Goal: Information Seeking & Learning: Learn about a topic

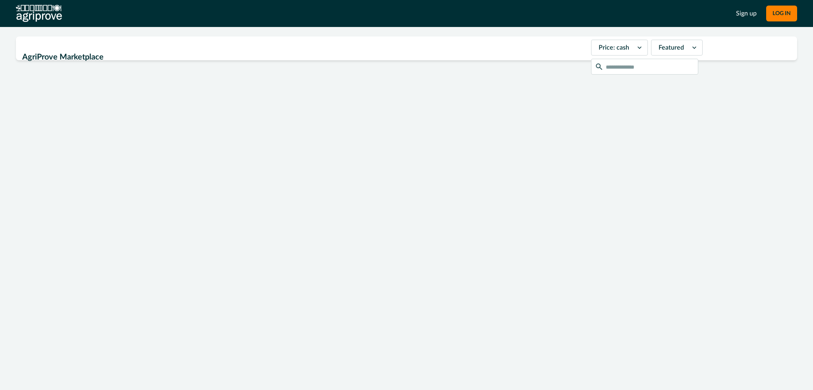
click at [289, 31] on div "AgriProve Marketplace Price: cash Featured" at bounding box center [406, 174] width 813 height 294
click at [688, 50] on div at bounding box center [695, 47] width 14 height 15
click at [670, 32] on div "AgriProve Marketplace Price: cash Featured" at bounding box center [406, 174] width 813 height 294
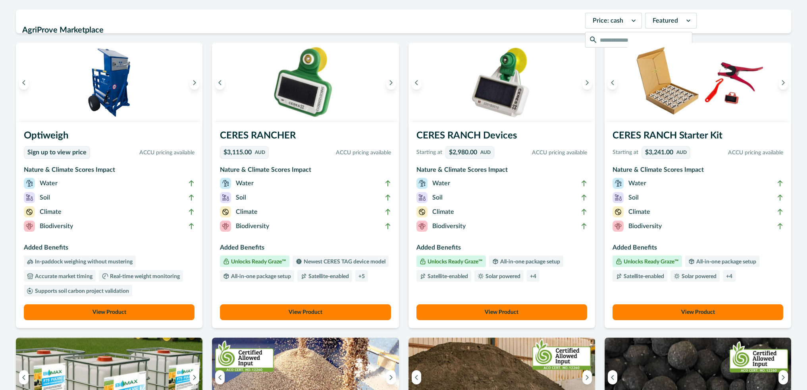
scroll to position [40, 0]
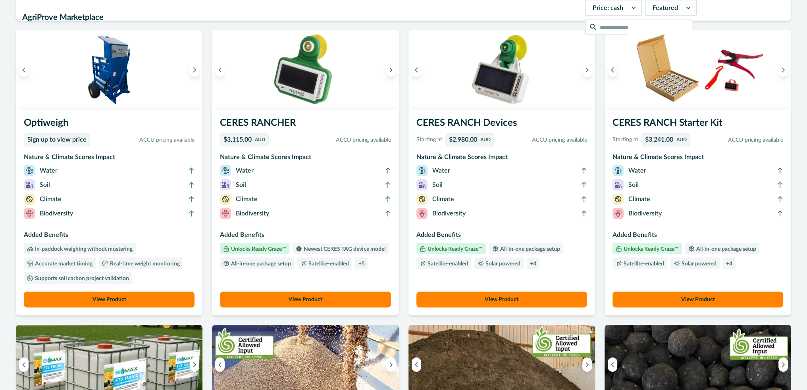
click at [296, 301] on button "View Product" at bounding box center [305, 300] width 171 height 16
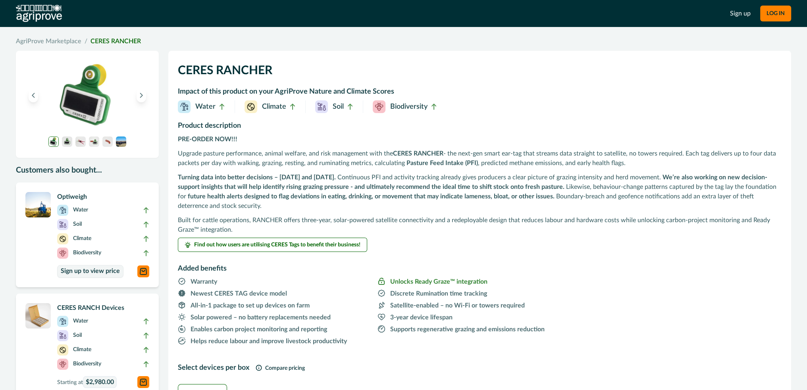
click at [274, 151] on p "Upgrade pasture performance, animal welfare, and risk management with the CERES…" at bounding box center [480, 158] width 604 height 19
click at [272, 137] on p "PRE-ORDER NOW!!!" at bounding box center [480, 140] width 604 height 10
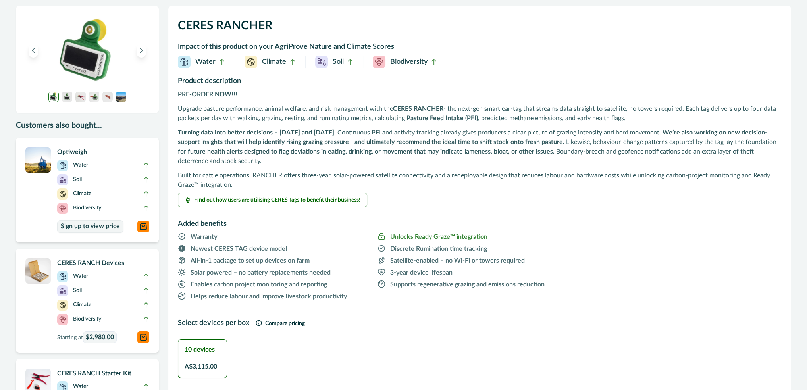
scroll to position [119, 0]
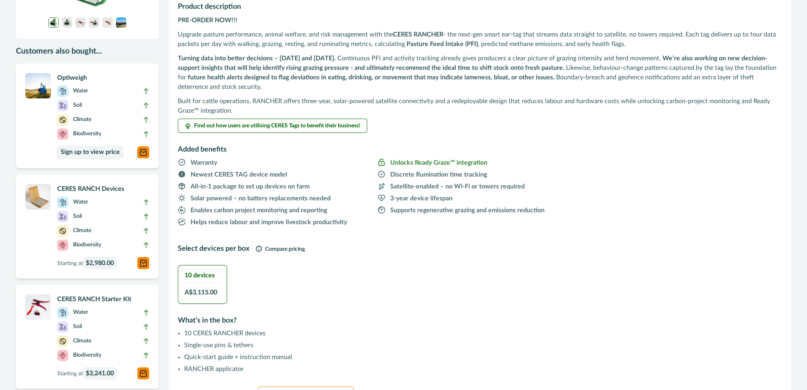
click at [491, 161] on span "Unlocks Ready Graze™ integration" at bounding box center [477, 162] width 198 height 10
click at [402, 161] on p "Unlocks Ready Graze™ integration" at bounding box center [438, 163] width 97 height 10
click at [279, 128] on span "Find out how users are utilising CERES Tags to benefit their business!" at bounding box center [277, 126] width 166 height 6
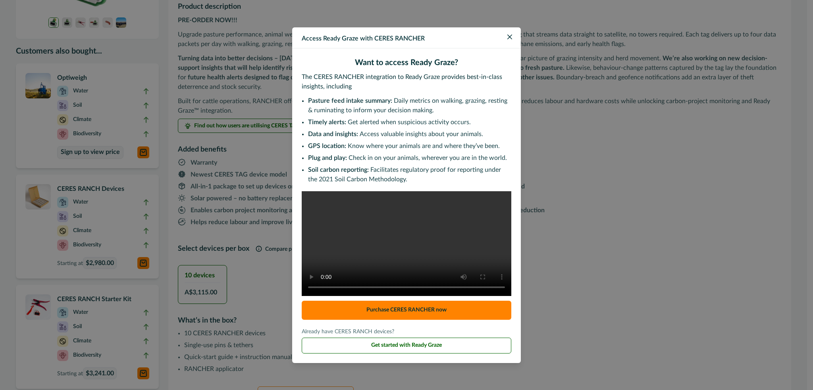
click at [355, 208] on video at bounding box center [407, 243] width 210 height 105
click at [510, 35] on icon "Close" at bounding box center [510, 37] width 5 height 5
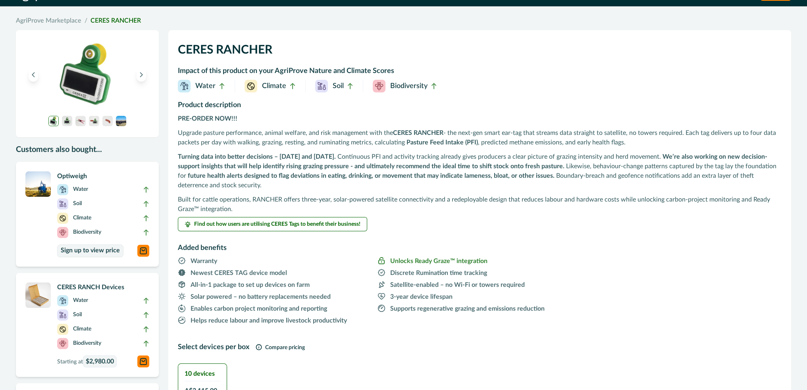
scroll to position [0, 0]
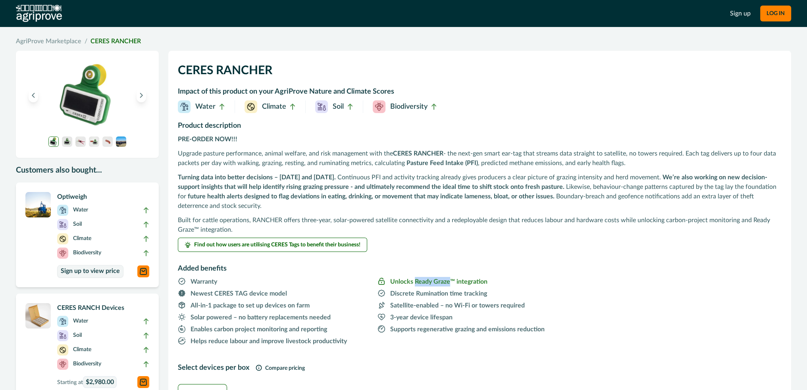
drag, startPoint x: 413, startPoint y: 281, endPoint x: 450, endPoint y: 284, distance: 36.3
click at [450, 284] on p "Unlocks Ready Graze™ integration" at bounding box center [438, 282] width 97 height 10
click at [314, 247] on span "Find out how users are utilising CERES Tags to benefit their business!" at bounding box center [277, 245] width 166 height 6
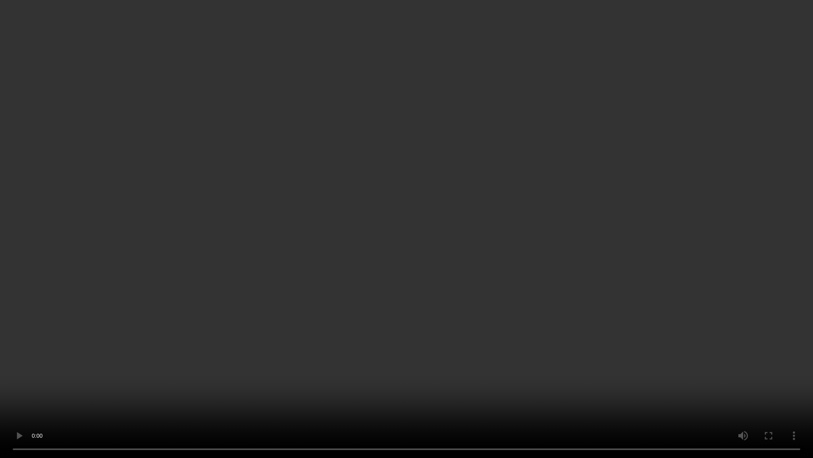
click at [491, 333] on video at bounding box center [406, 229] width 813 height 458
click at [599, 367] on video at bounding box center [406, 229] width 813 height 458
click at [162, 369] on video at bounding box center [406, 229] width 813 height 458
click at [247, 283] on video at bounding box center [406, 229] width 813 height 458
click at [283, 214] on video at bounding box center [406, 229] width 813 height 458
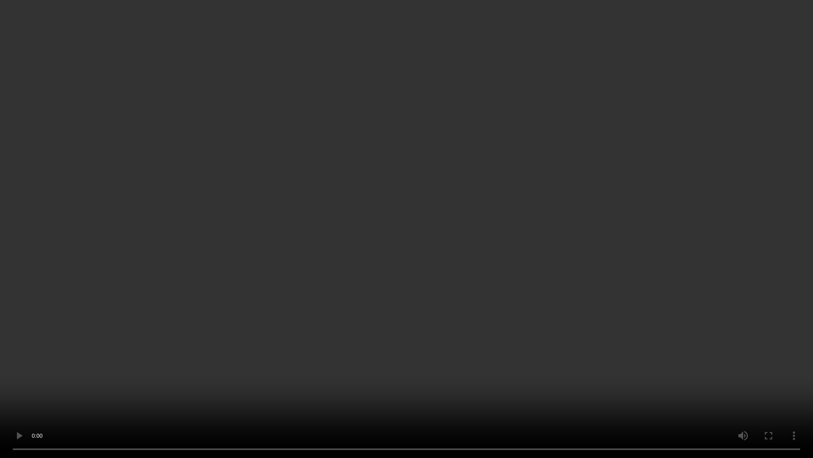
click at [263, 243] on video at bounding box center [406, 229] width 813 height 458
click at [248, 243] on video at bounding box center [406, 229] width 813 height 458
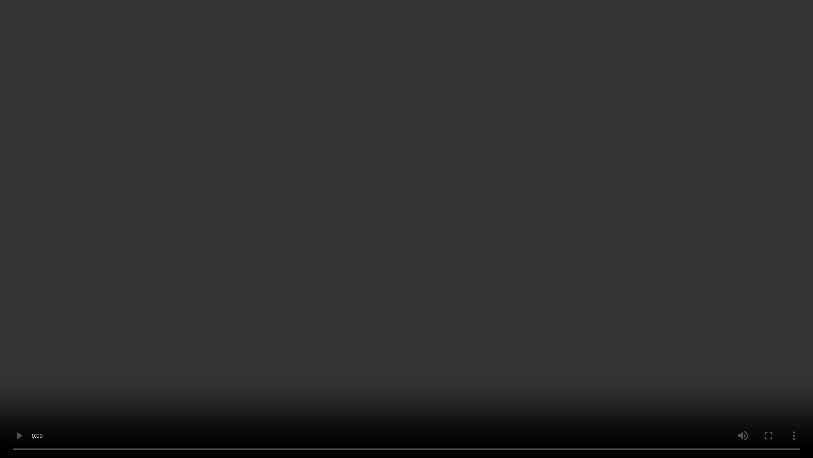
click at [248, 239] on video at bounding box center [406, 229] width 813 height 458
click at [103, 242] on video at bounding box center [406, 229] width 813 height 458
click at [473, 202] on video at bounding box center [406, 229] width 813 height 458
click at [414, 145] on video at bounding box center [406, 229] width 813 height 458
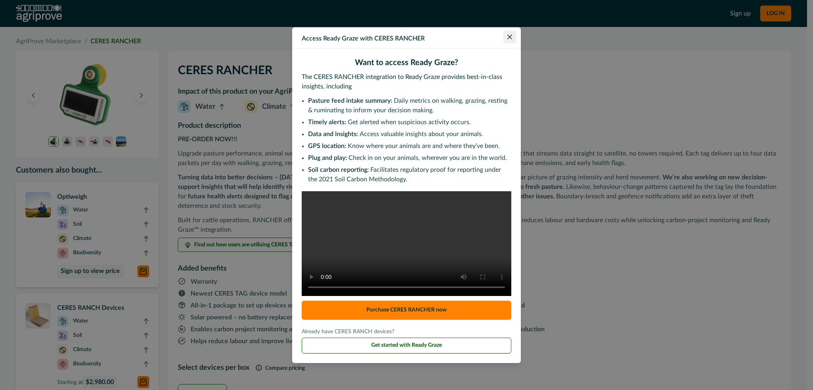
click at [514, 31] on button "Close" at bounding box center [510, 37] width 13 height 13
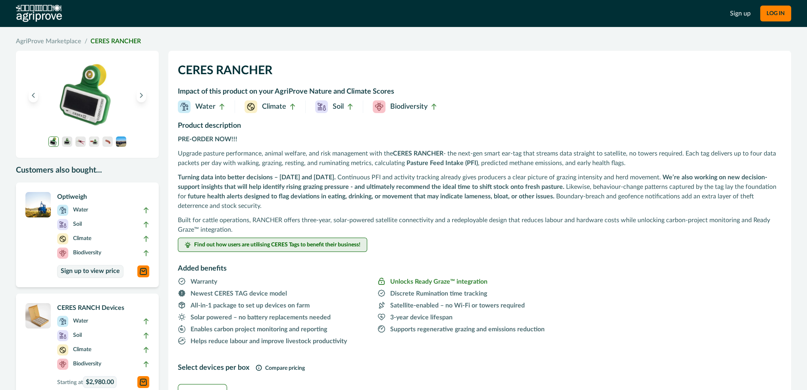
click at [280, 244] on span "Find out how users are utilising CERES Tags to benefit their business!" at bounding box center [277, 245] width 166 height 6
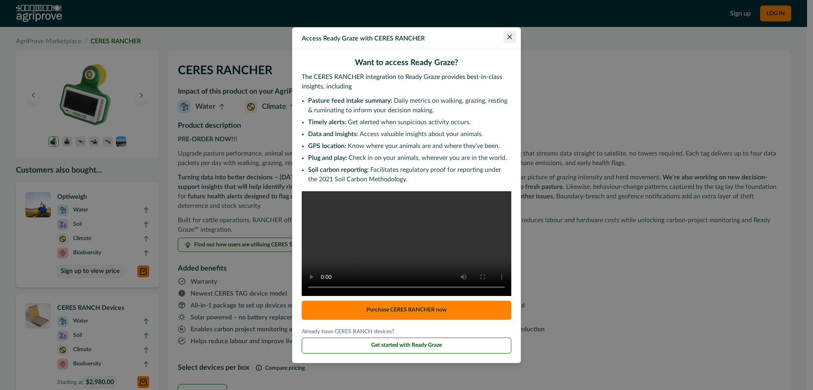
click at [507, 31] on button "Close" at bounding box center [510, 37] width 13 height 13
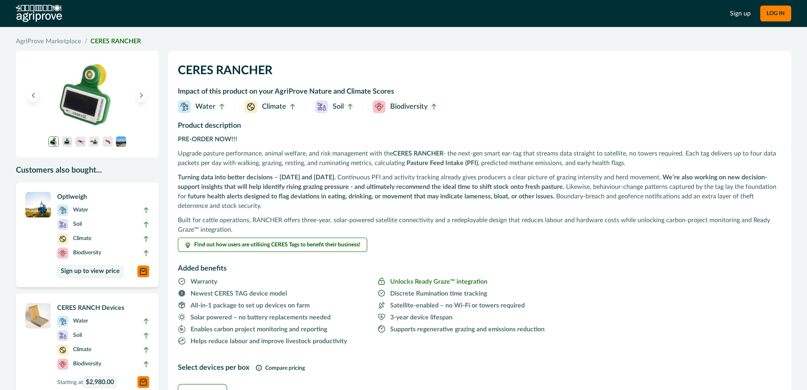
click at [313, 50] on div "Customers also bought... Optiweigh Water Soil Climate Biodiversity Sign up to v…" at bounding box center [404, 357] width 776 height 622
click at [274, 155] on p "Upgrade pasture performance, animal welfare, and risk management with the CERES…" at bounding box center [480, 158] width 604 height 19
